Goal: Transaction & Acquisition: Purchase product/service

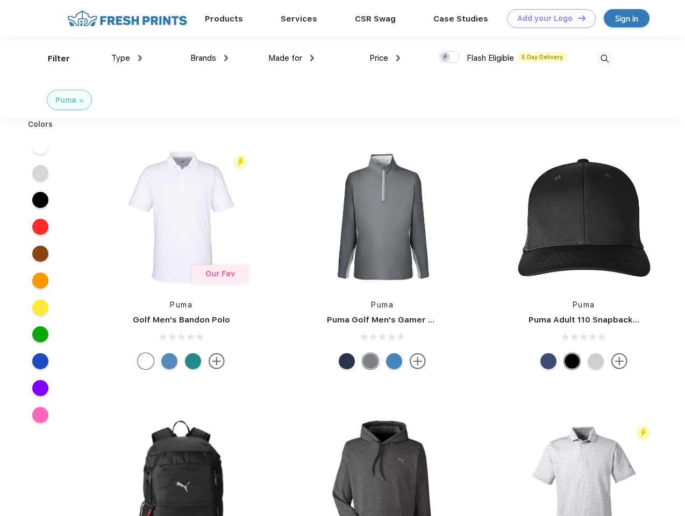
scroll to position [1, 0]
click at [548, 18] on link "Add your Logo Design Tool" at bounding box center [551, 18] width 89 height 19
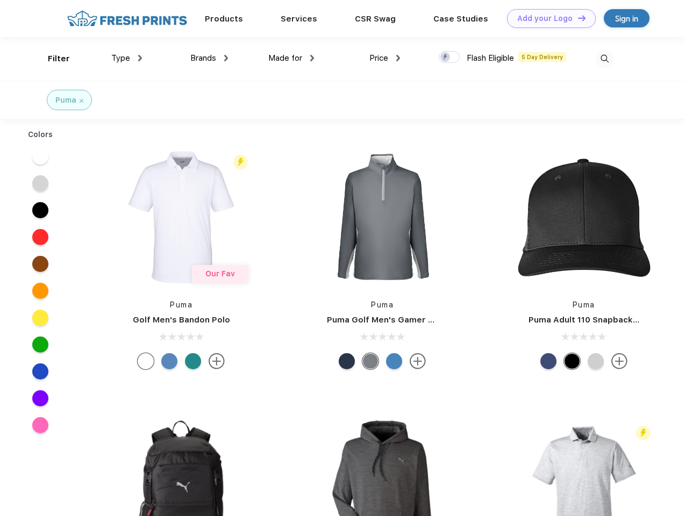
click at [0, 0] on div "Design Tool" at bounding box center [0, 0] width 0 height 0
click at [577, 18] on link "Add your Logo Design Tool" at bounding box center [551, 18] width 89 height 19
click at [52, 59] on div "Filter" at bounding box center [59, 59] width 22 height 12
click at [127, 58] on span "Type" at bounding box center [120, 58] width 19 height 10
click at [209, 58] on span "Brands" at bounding box center [203, 58] width 26 height 10
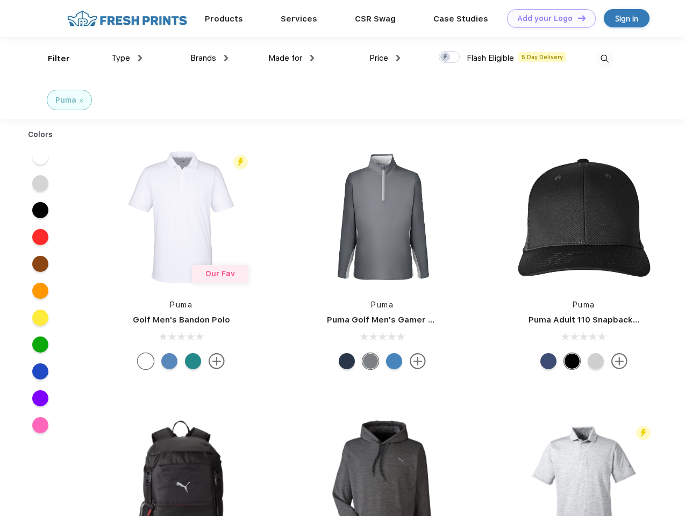
click at [292, 58] on span "Made for" at bounding box center [285, 58] width 34 height 10
click at [385, 58] on span "Price" at bounding box center [379, 58] width 19 height 10
click at [450, 58] on div at bounding box center [449, 57] width 21 height 12
click at [446, 58] on input "checkbox" at bounding box center [442, 54] width 7 height 7
click at [605, 59] on img at bounding box center [605, 59] width 18 height 18
